Goal: Find specific page/section: Find specific page/section

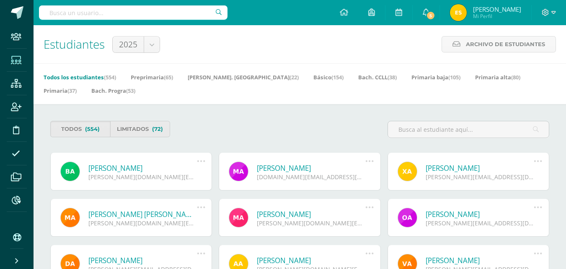
click at [105, 17] on input "text" at bounding box center [133, 12] width 189 height 14
click at [140, 13] on input "BASTIAN MATEO" at bounding box center [133, 12] width 189 height 14
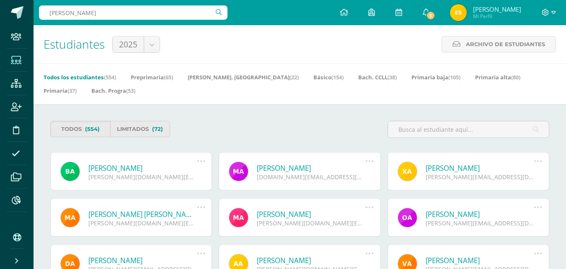
click at [140, 13] on input "BASTIAN MATEO" at bounding box center [133, 12] width 189 height 14
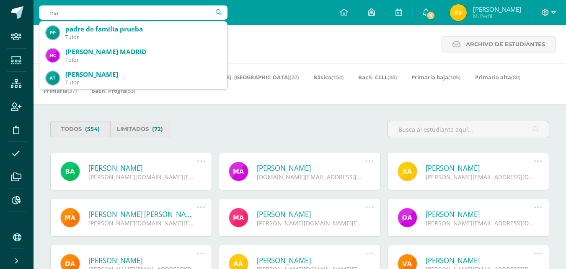
type input "m"
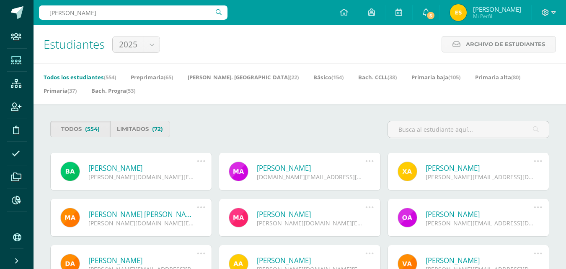
click at [137, 12] on input "liam ramirez" at bounding box center [133, 12] width 189 height 14
type input "bastian mateo"
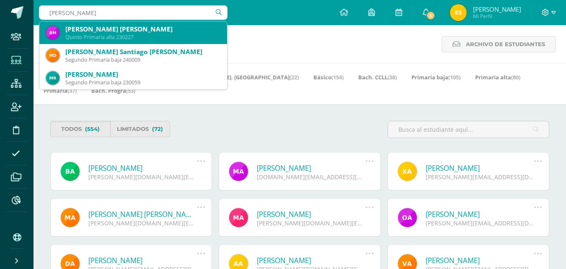
click at [127, 25] on div "Bastian Alonzo Mateo López" at bounding box center [142, 29] width 155 height 9
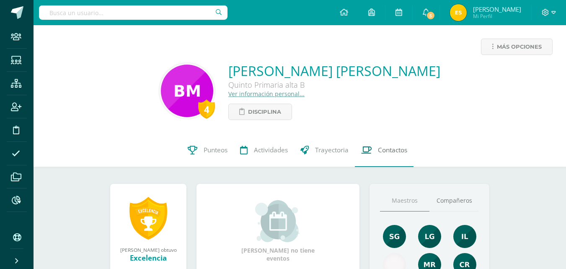
click at [385, 160] on link "Contactos" at bounding box center [384, 150] width 59 height 34
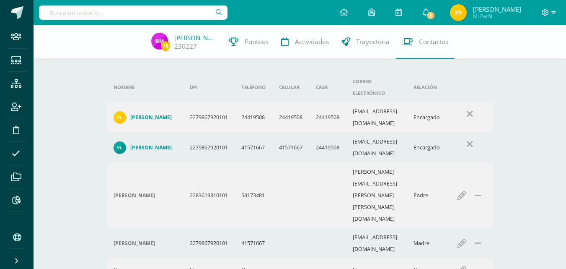
click at [147, 9] on input "text" at bounding box center [133, 12] width 189 height 14
click at [122, 13] on input "andrea casasola" at bounding box center [133, 12] width 189 height 14
type input "hector aquino"
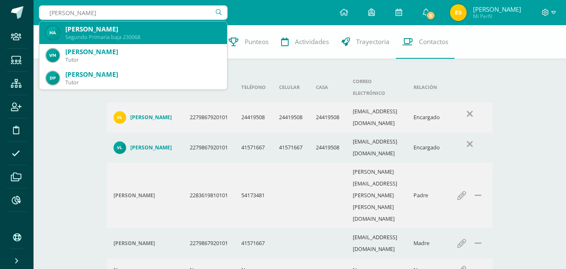
click at [125, 28] on div "Héctor Enrique Aquino López" at bounding box center [142, 29] width 155 height 9
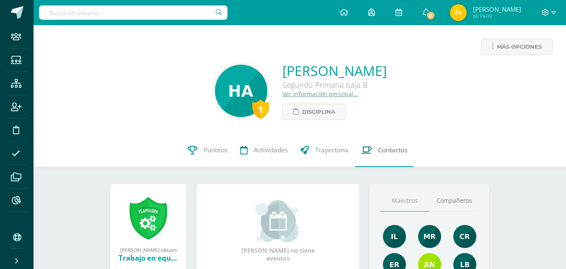
click at [389, 162] on link "Contactos" at bounding box center [384, 150] width 59 height 34
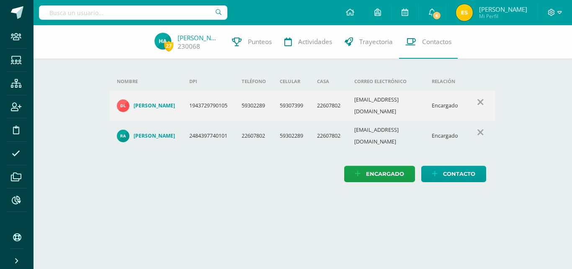
click at [179, 13] on input "text" at bounding box center [133, 12] width 189 height 14
type input "f"
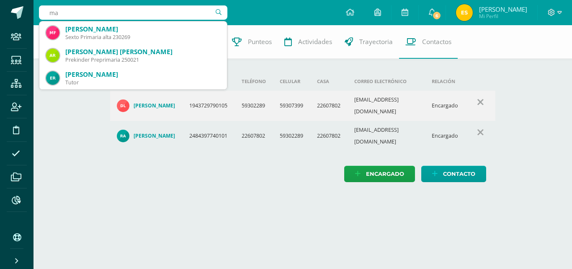
type input "m"
type input "[PERSON_NAME]"
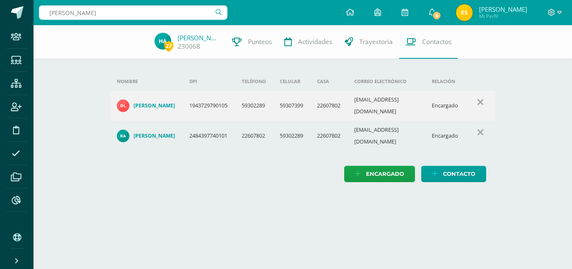
click at [193, 199] on html "Staff Estudiantes Estructura Inscripción Disciplina Asistencia Archivos Reporte…" at bounding box center [286, 99] width 572 height 199
